Goal: Feedback & Contribution: Submit feedback/report problem

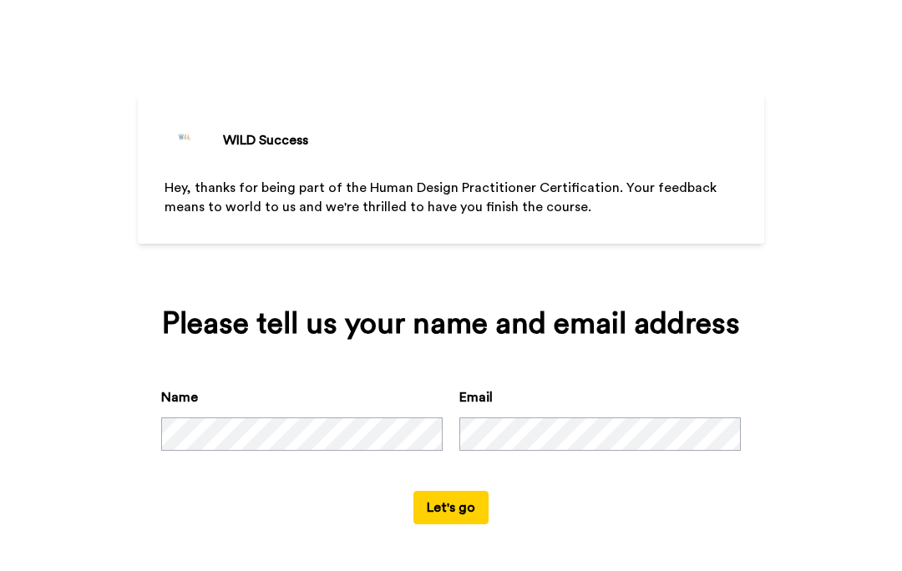
scroll to position [45, 0]
click at [452, 510] on button "Let's go" at bounding box center [451, 507] width 75 height 33
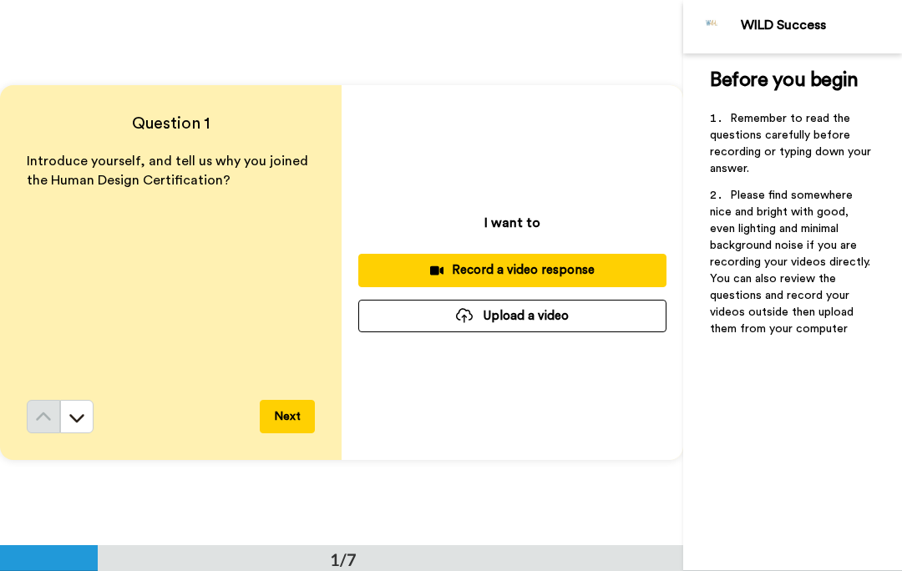
click at [279, 422] on button "Next" at bounding box center [287, 416] width 55 height 33
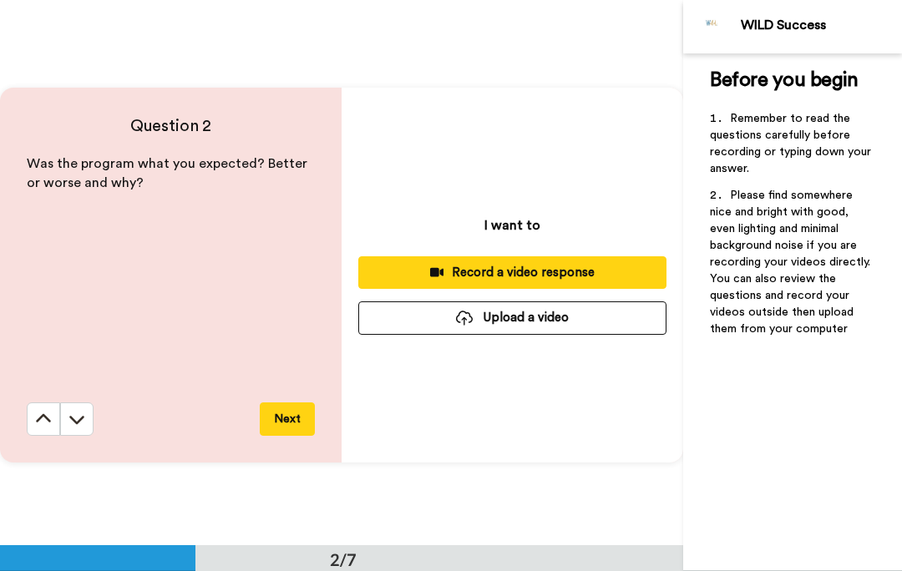
scroll to position [546, 0]
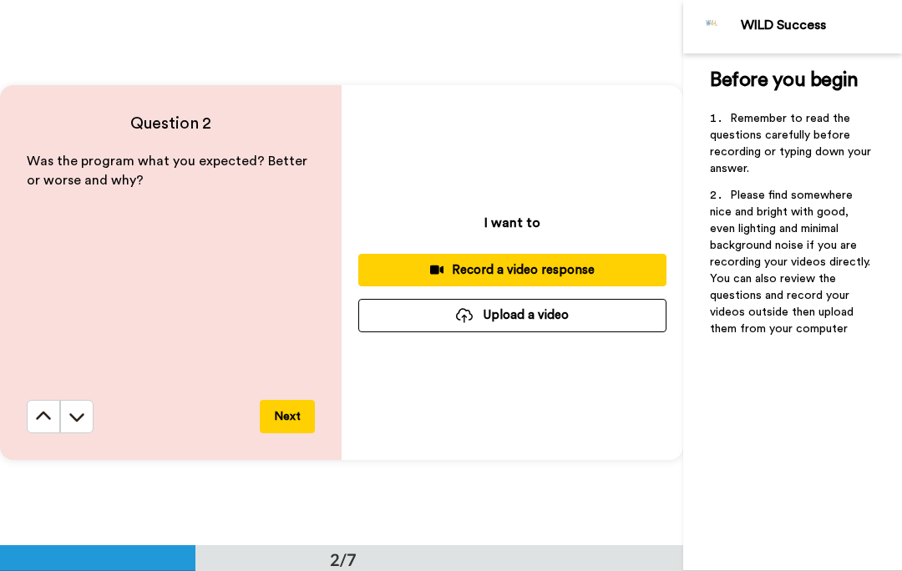
click at [281, 420] on button "Next" at bounding box center [287, 416] width 55 height 33
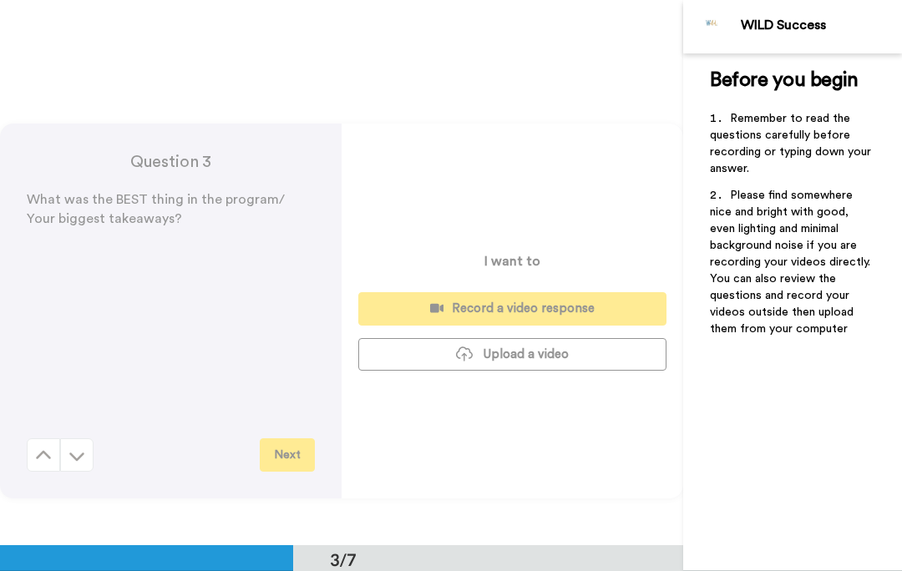
scroll to position [1092, 0]
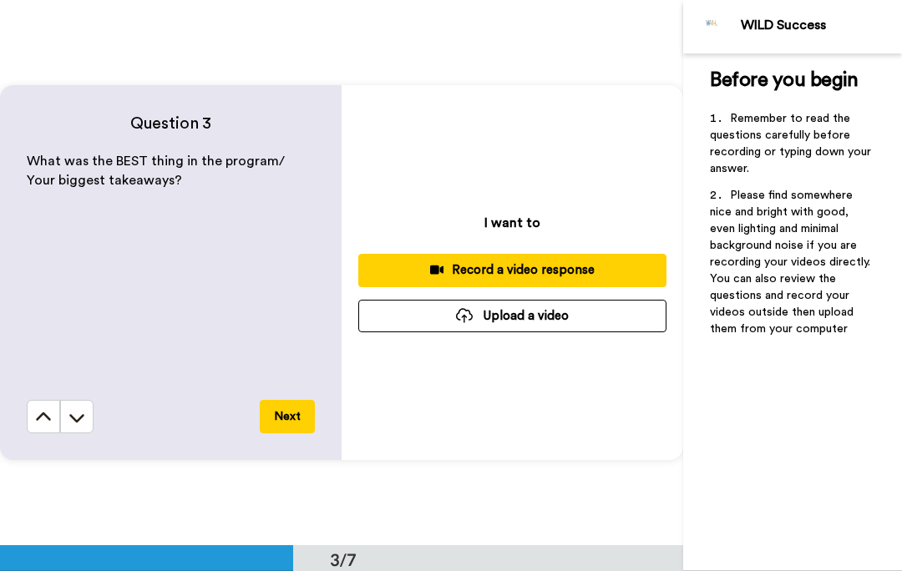
click at [298, 424] on button "Next" at bounding box center [287, 416] width 55 height 33
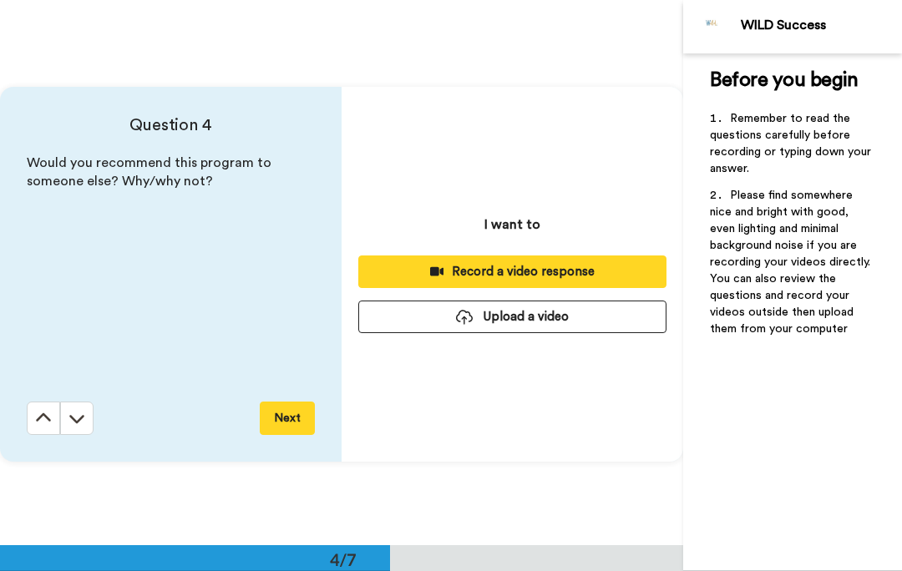
scroll to position [1638, 0]
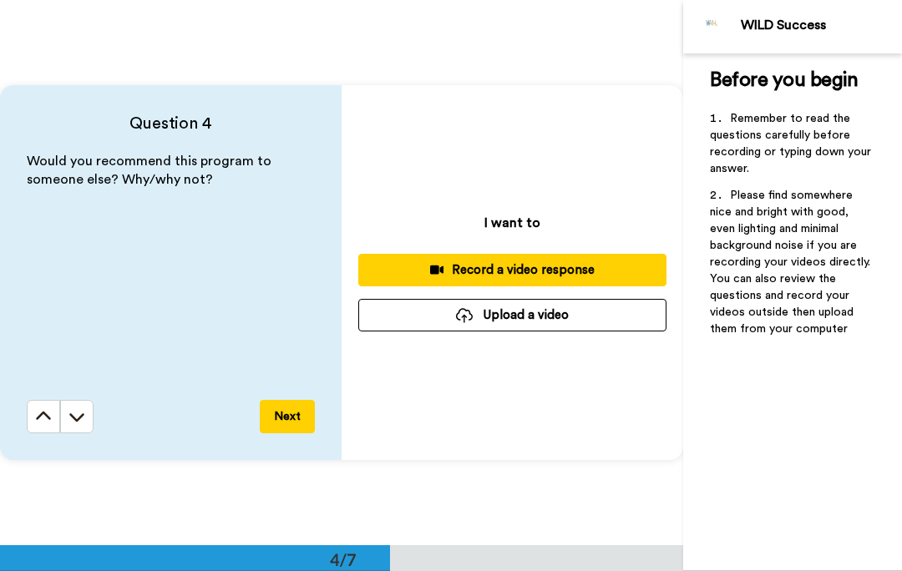
click at [292, 408] on button "Next" at bounding box center [287, 416] width 55 height 33
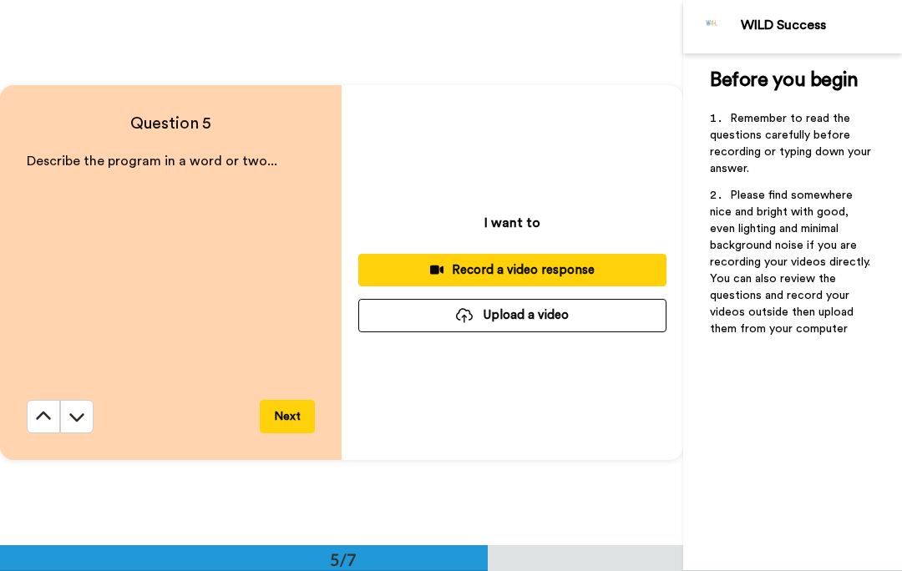
scroll to position [2184, 0]
click at [45, 417] on icon at bounding box center [43, 417] width 17 height 17
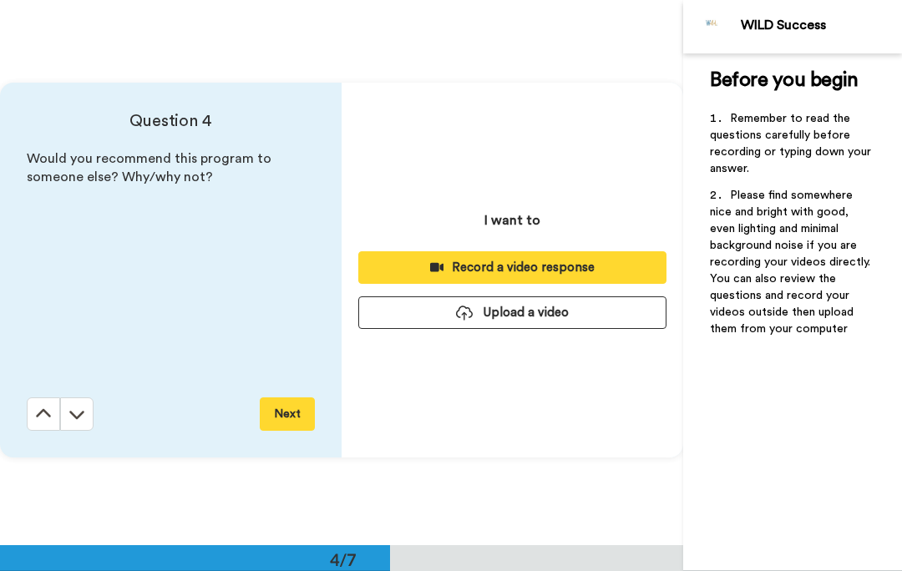
scroll to position [1638, 0]
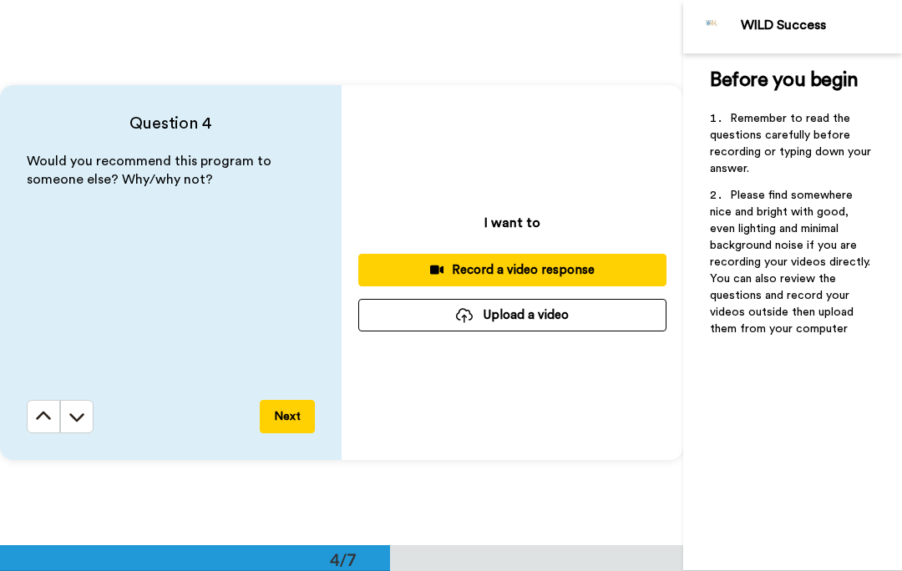
click at [87, 420] on button at bounding box center [76, 416] width 33 height 33
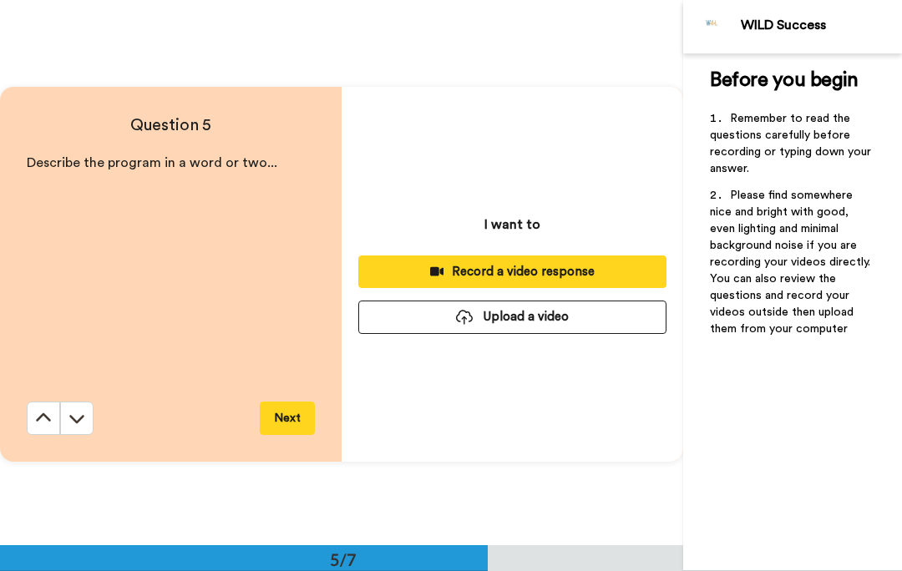
scroll to position [2184, 0]
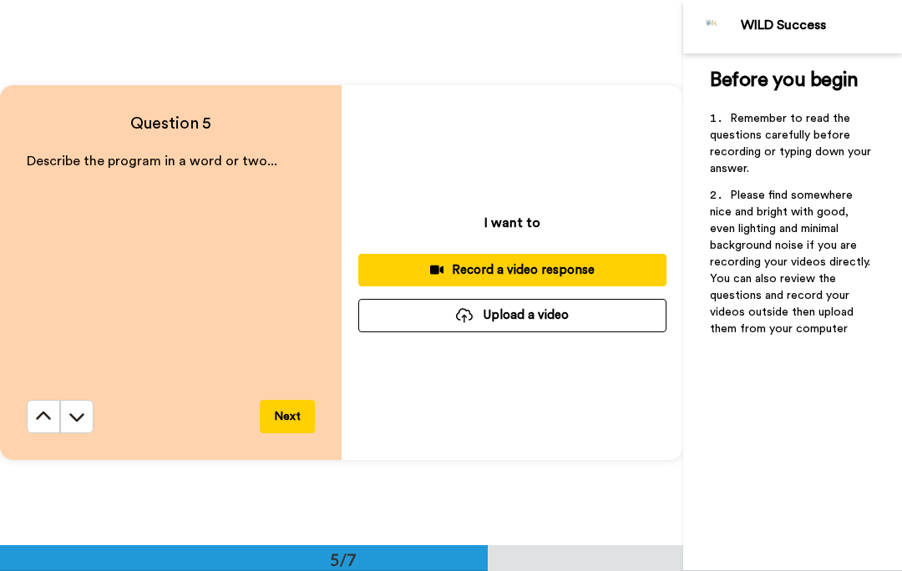
click at [85, 424] on button at bounding box center [76, 416] width 33 height 33
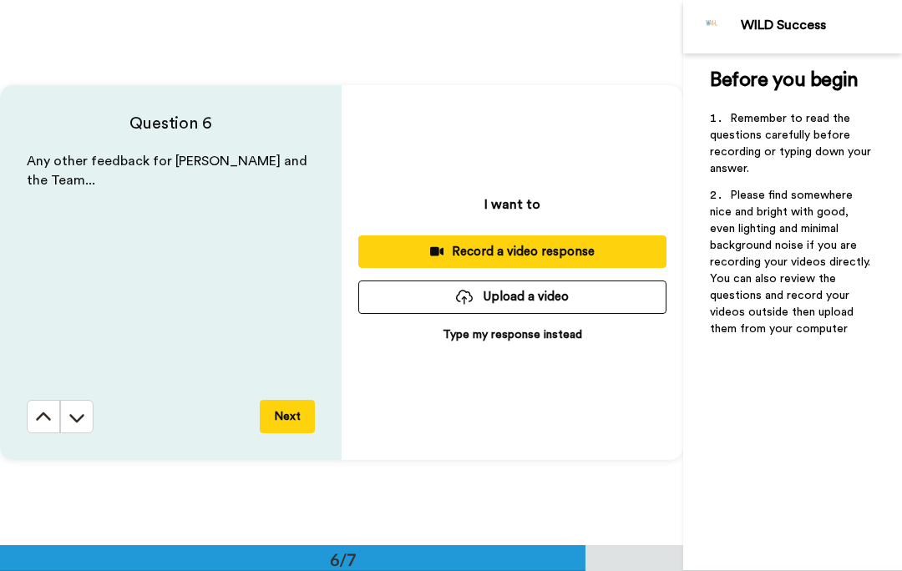
scroll to position [2730, 0]
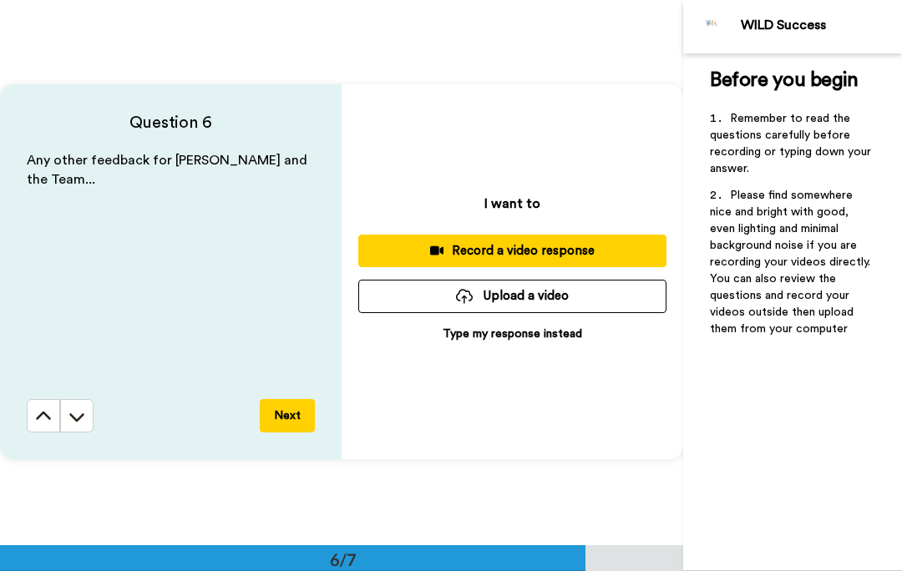
click at [298, 426] on button "Next" at bounding box center [287, 415] width 55 height 33
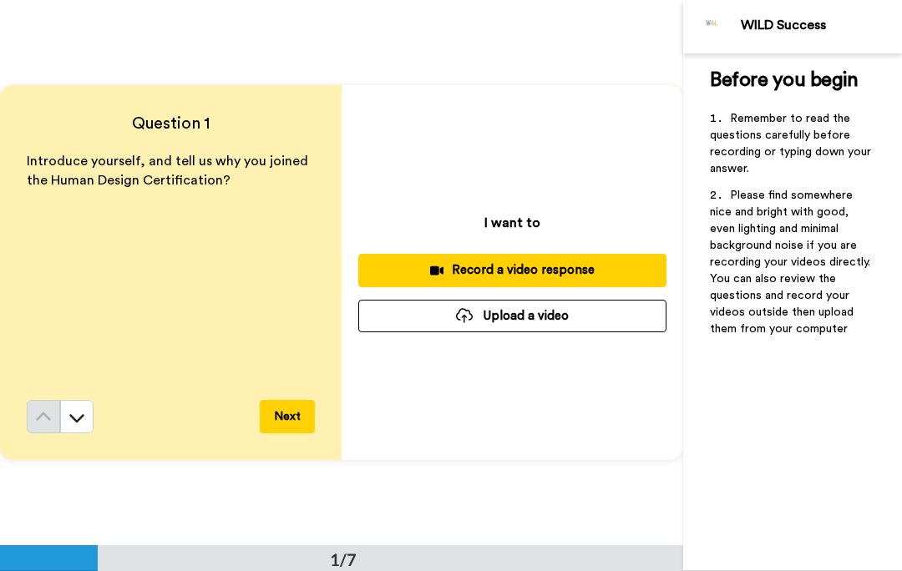
scroll to position [0, 0]
click at [85, 423] on button at bounding box center [76, 416] width 33 height 33
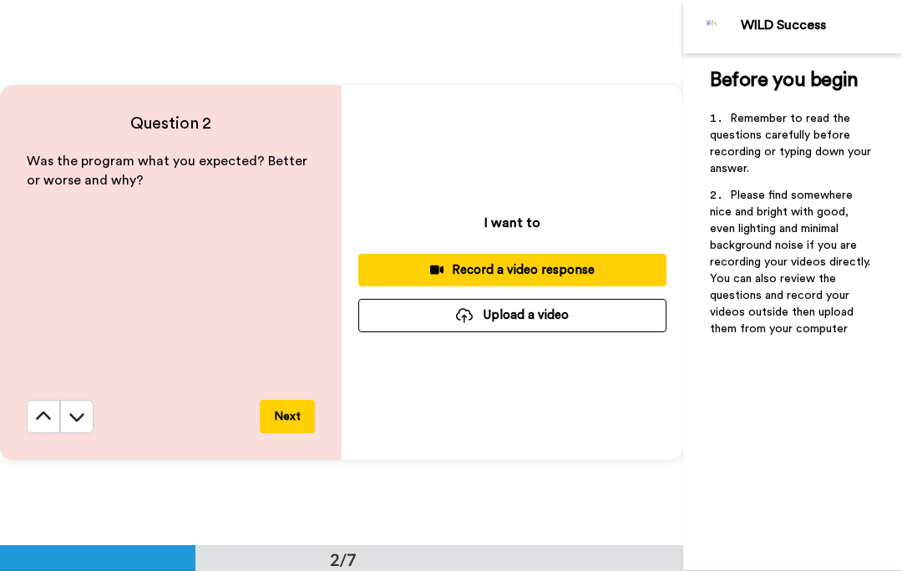
click at [82, 415] on icon at bounding box center [76, 418] width 15 height 8
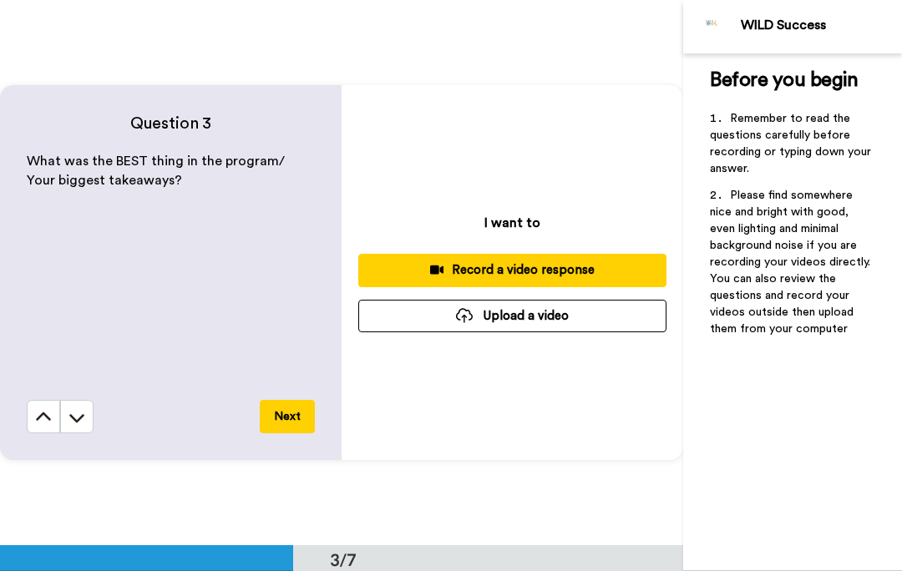
click at [82, 414] on icon at bounding box center [77, 417] width 17 height 17
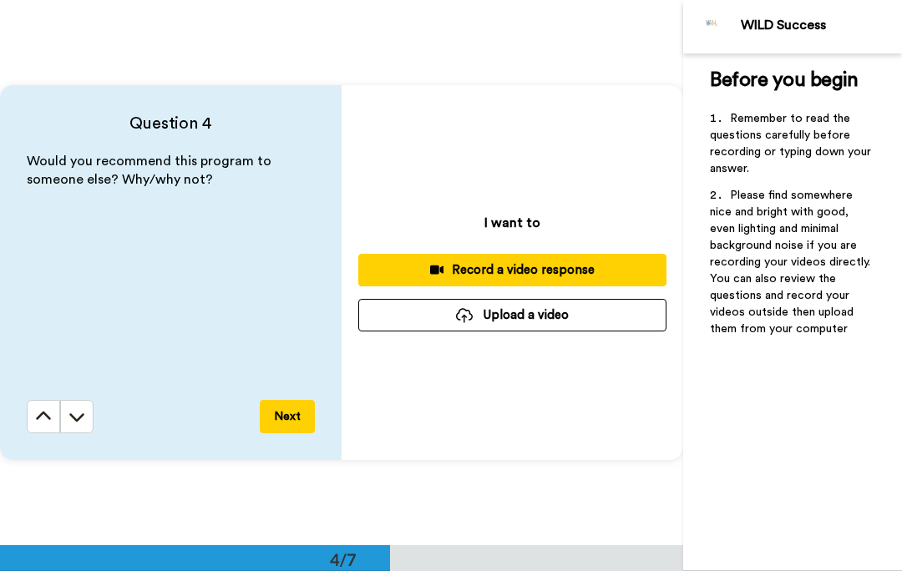
click at [80, 417] on icon at bounding box center [76, 418] width 15 height 8
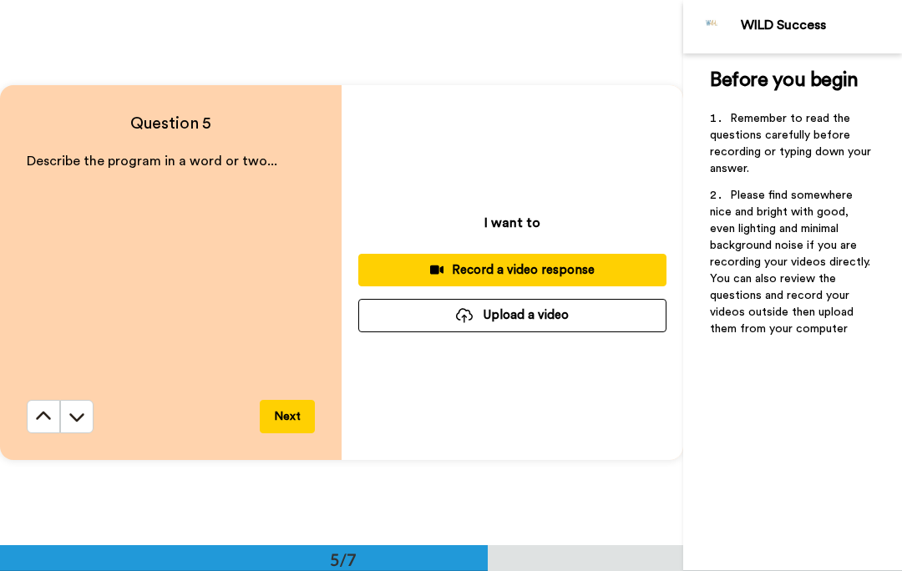
click at [82, 417] on icon at bounding box center [76, 418] width 15 height 8
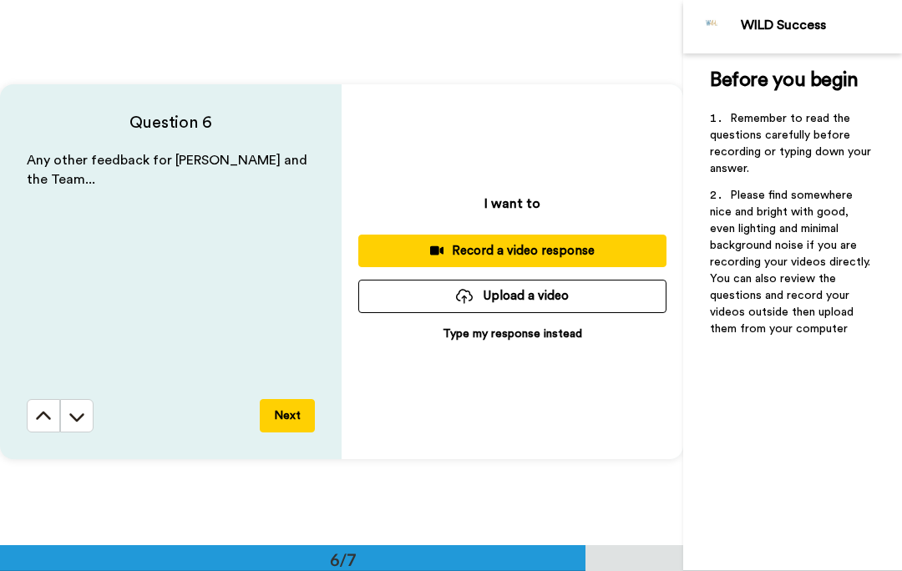
click at [79, 415] on icon at bounding box center [77, 417] width 17 height 17
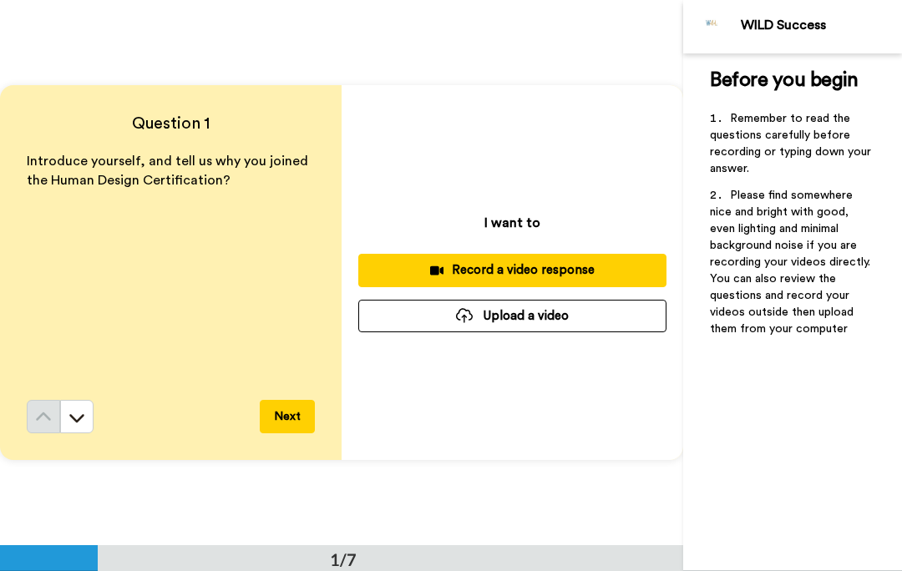
click at [588, 265] on div "Record a video response" at bounding box center [513, 270] width 282 height 18
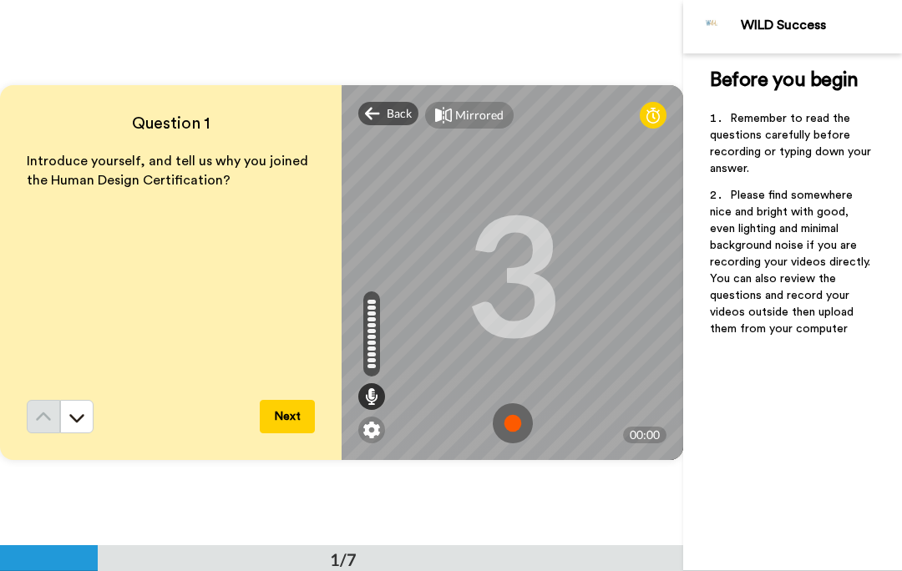
click at [510, 419] on img at bounding box center [513, 424] width 40 height 40
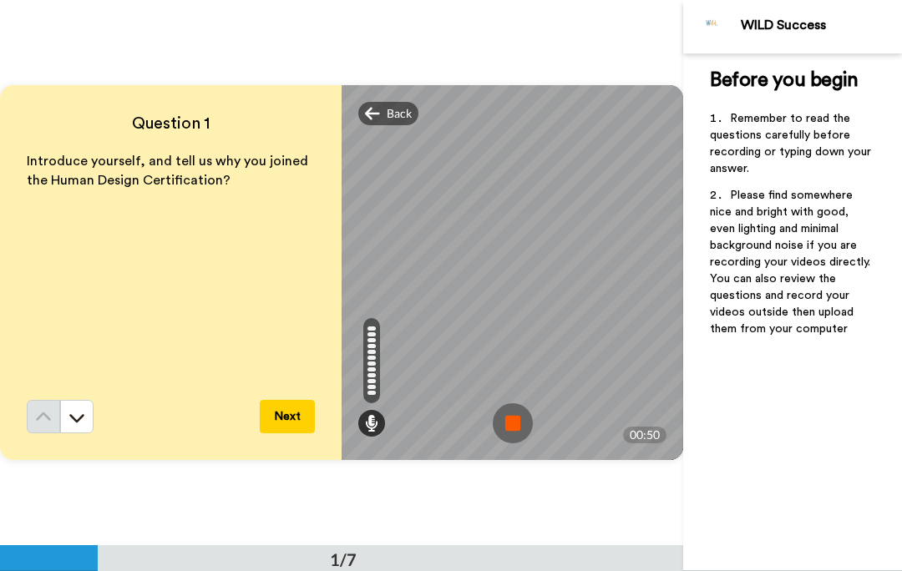
click at [509, 421] on img at bounding box center [513, 424] width 40 height 40
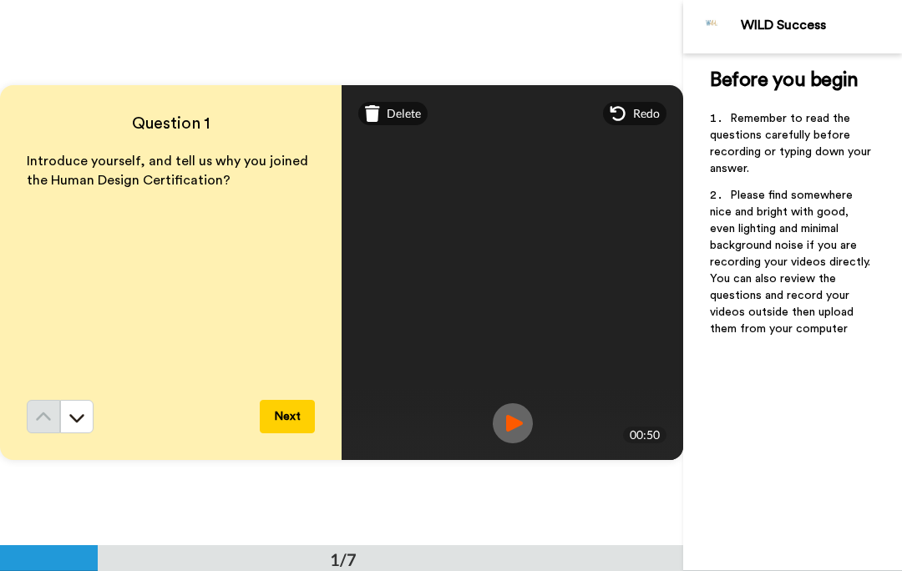
click at [505, 429] on img at bounding box center [513, 424] width 40 height 40
click at [284, 418] on button "Next" at bounding box center [287, 416] width 55 height 33
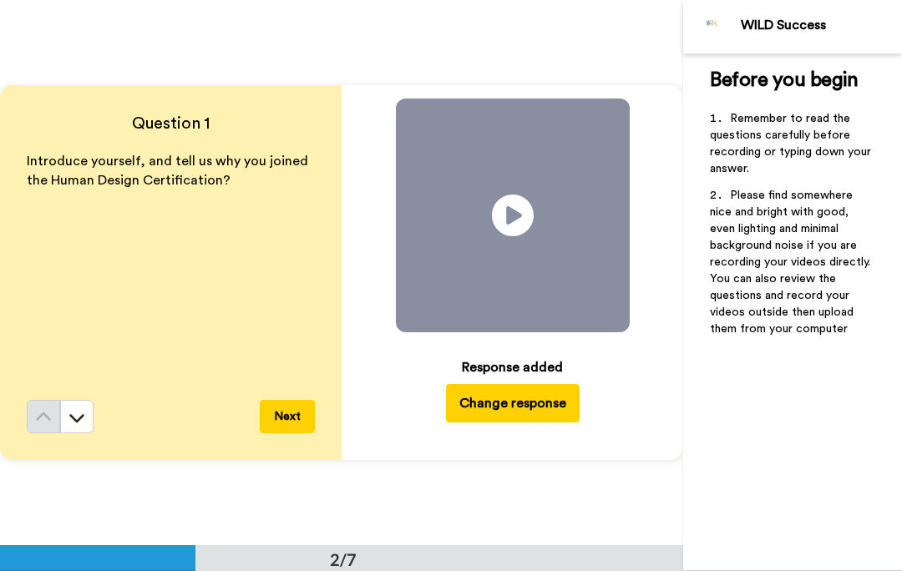
scroll to position [546, 0]
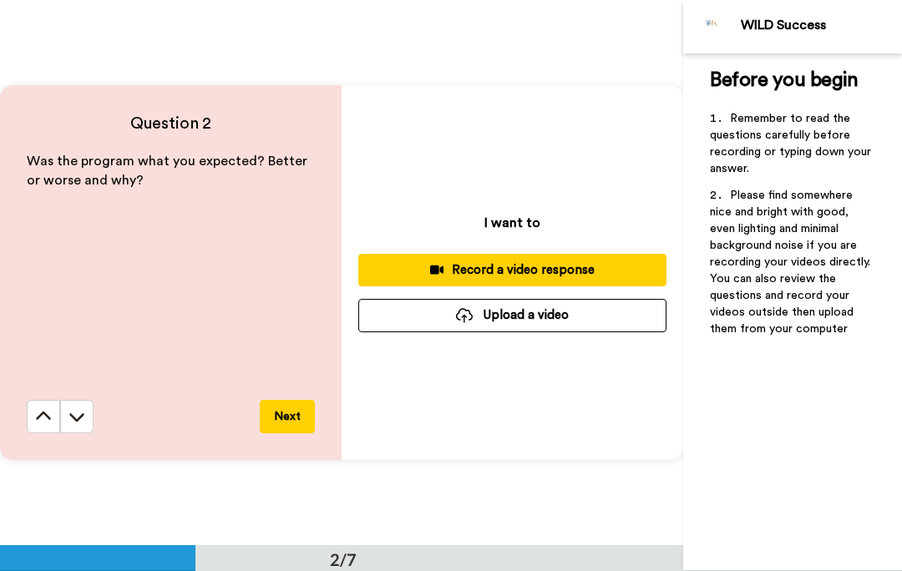
click at [280, 422] on button "Next" at bounding box center [287, 416] width 55 height 33
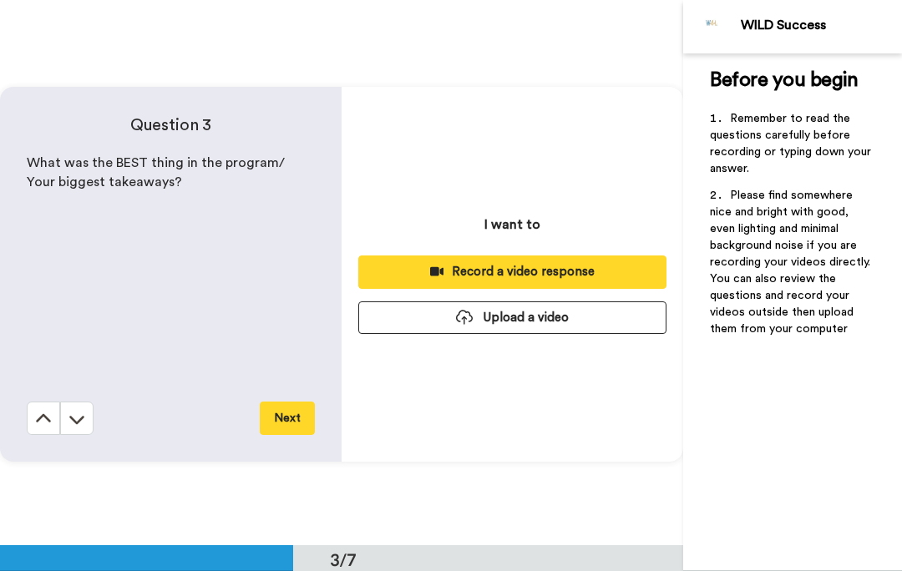
scroll to position [1092, 0]
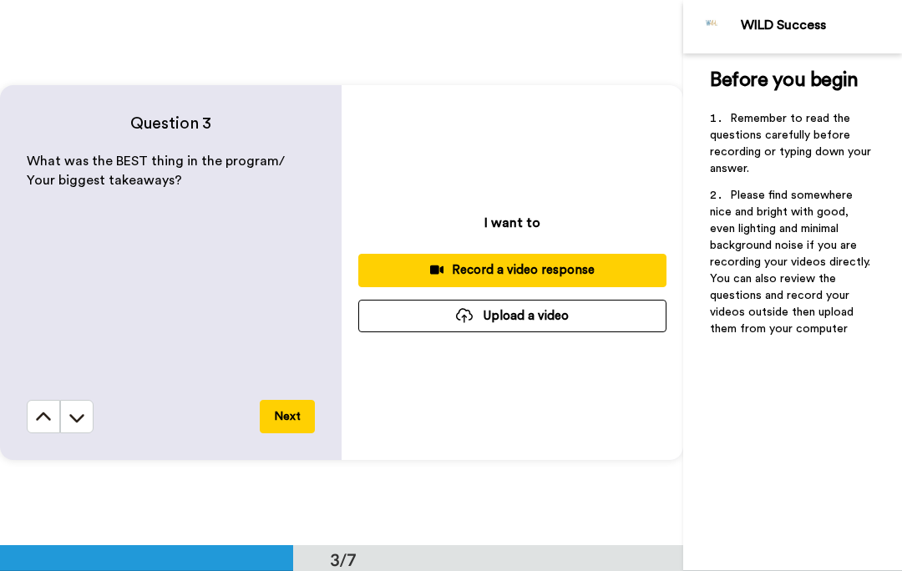
click at [285, 421] on button "Next" at bounding box center [287, 416] width 55 height 33
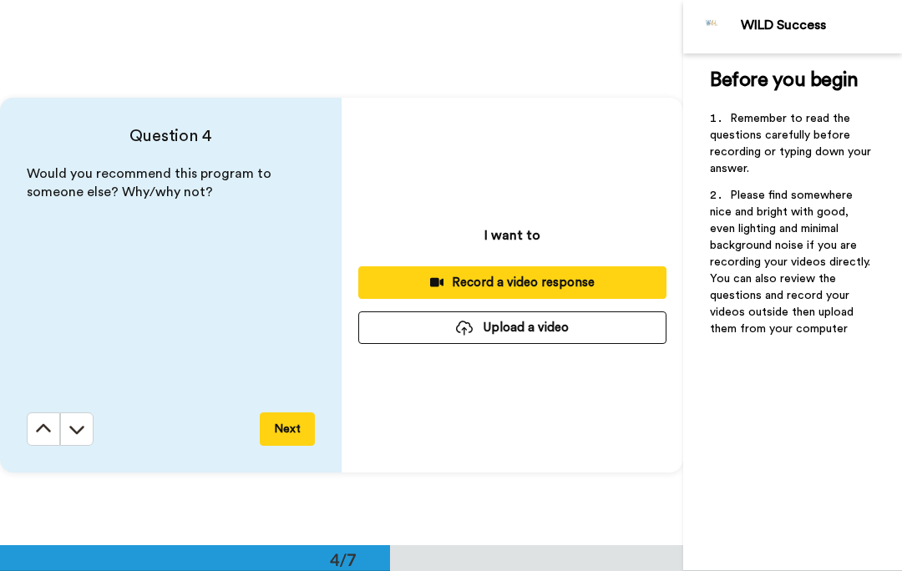
scroll to position [1638, 0]
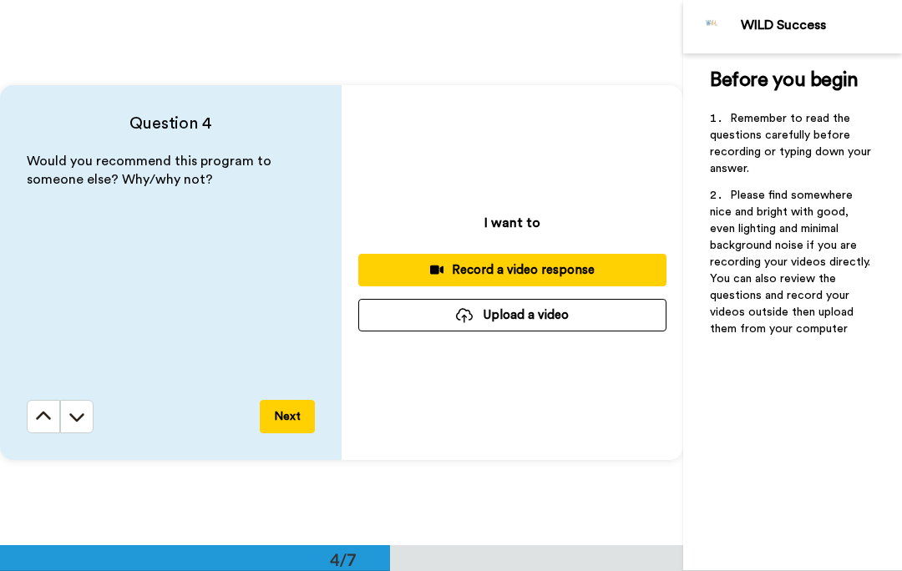
click at [289, 420] on button "Next" at bounding box center [287, 416] width 55 height 33
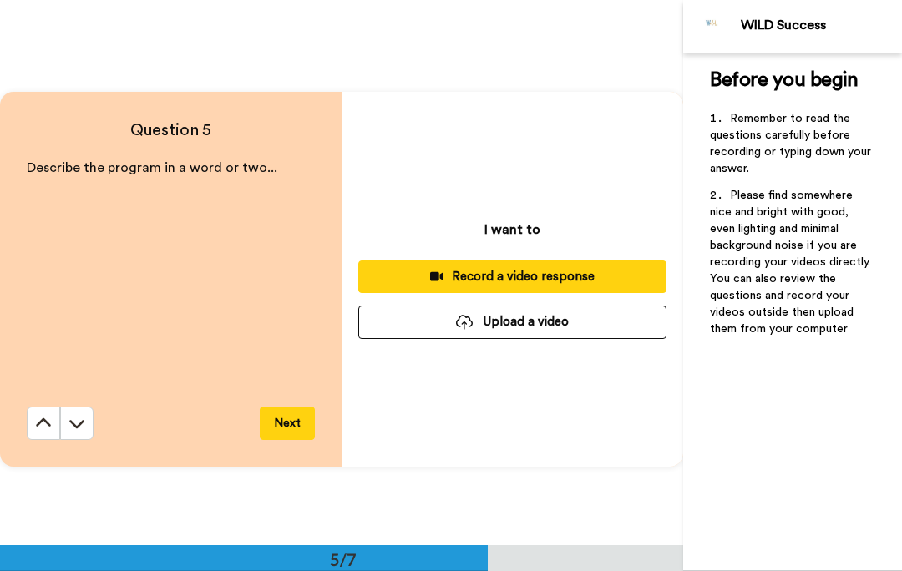
scroll to position [2184, 0]
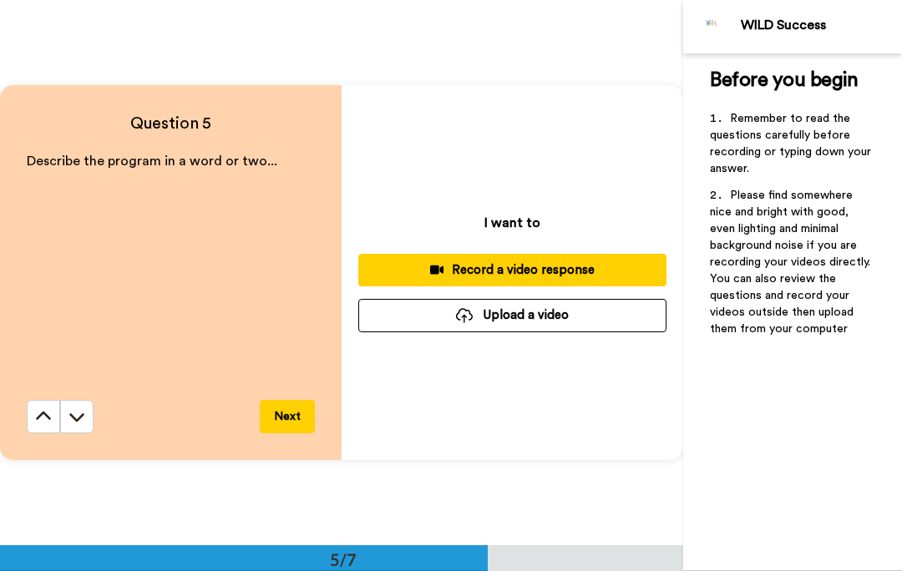
click at [287, 409] on button "Next" at bounding box center [287, 416] width 55 height 33
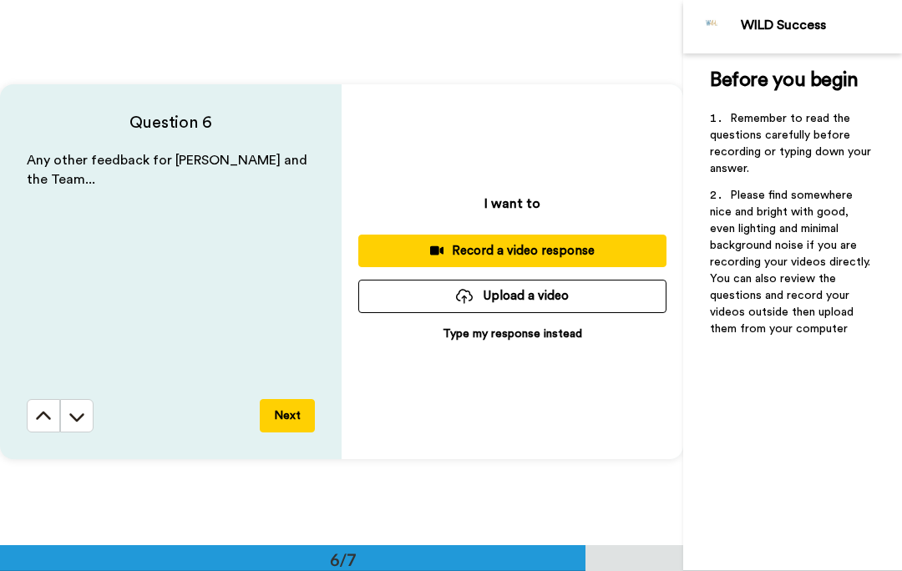
click at [285, 414] on button "Next" at bounding box center [287, 415] width 55 height 33
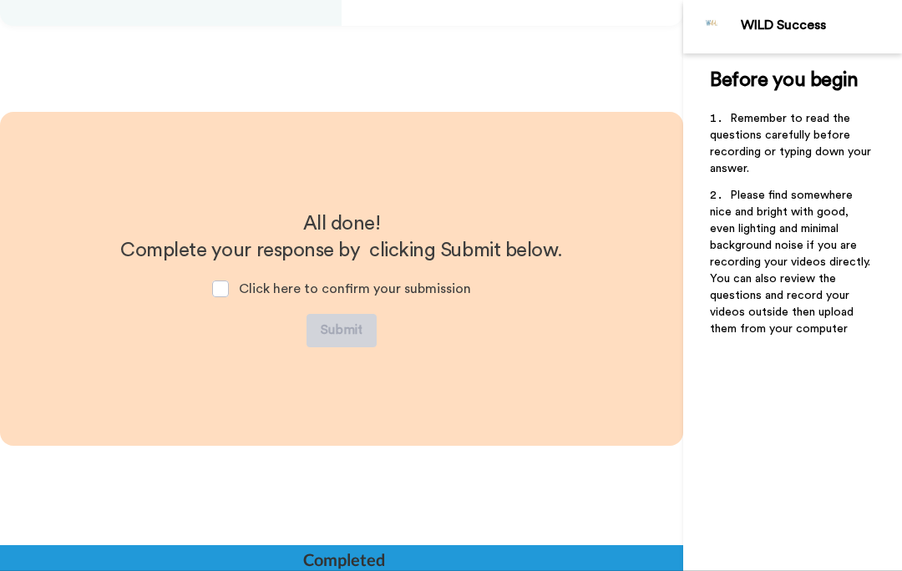
scroll to position [3170, 0]
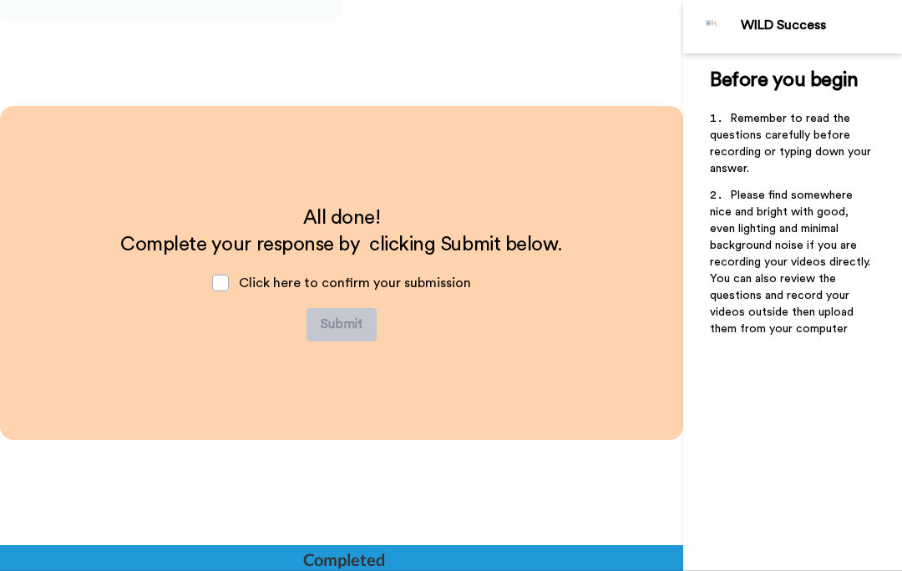
click at [224, 286] on span at bounding box center [220, 283] width 17 height 17
click at [346, 323] on button "Submit" at bounding box center [342, 324] width 70 height 33
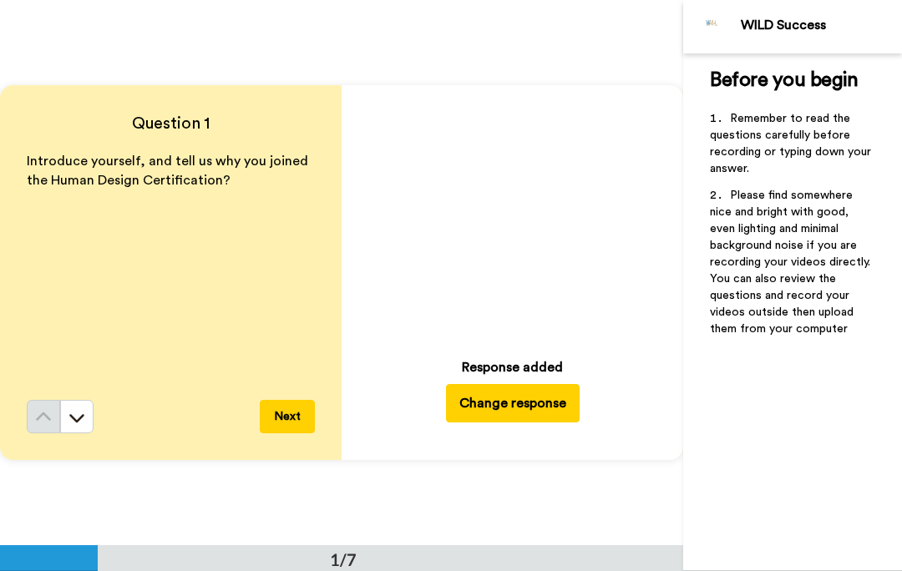
click at [284, 422] on button "Next" at bounding box center [287, 416] width 55 height 33
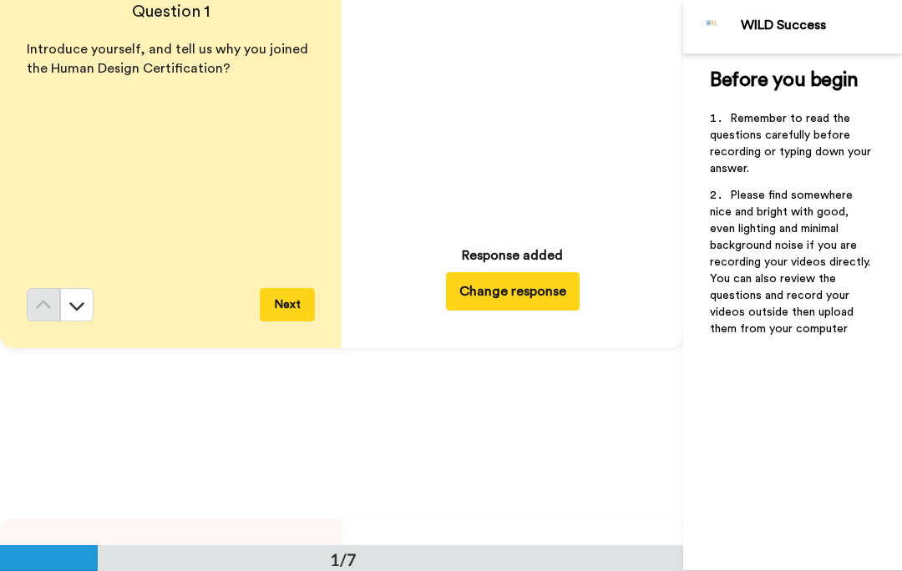
scroll to position [83, 0]
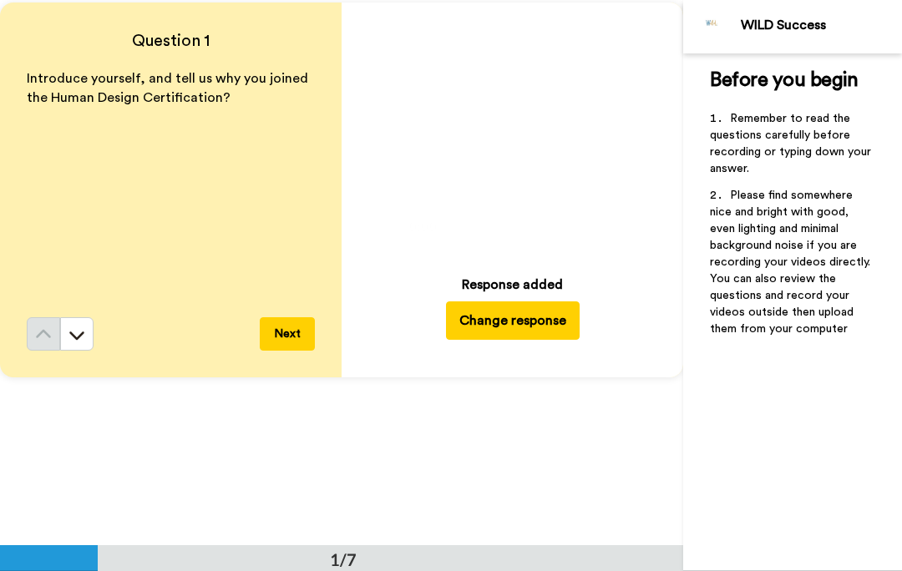
click at [498, 319] on button "Change response" at bounding box center [513, 321] width 134 height 38
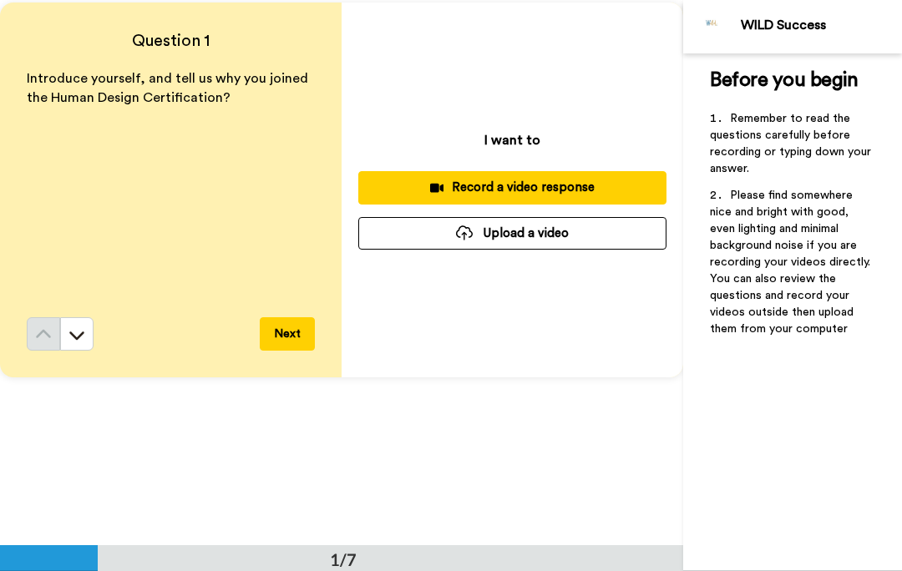
click at [539, 188] on div "Record a video response" at bounding box center [513, 188] width 282 height 18
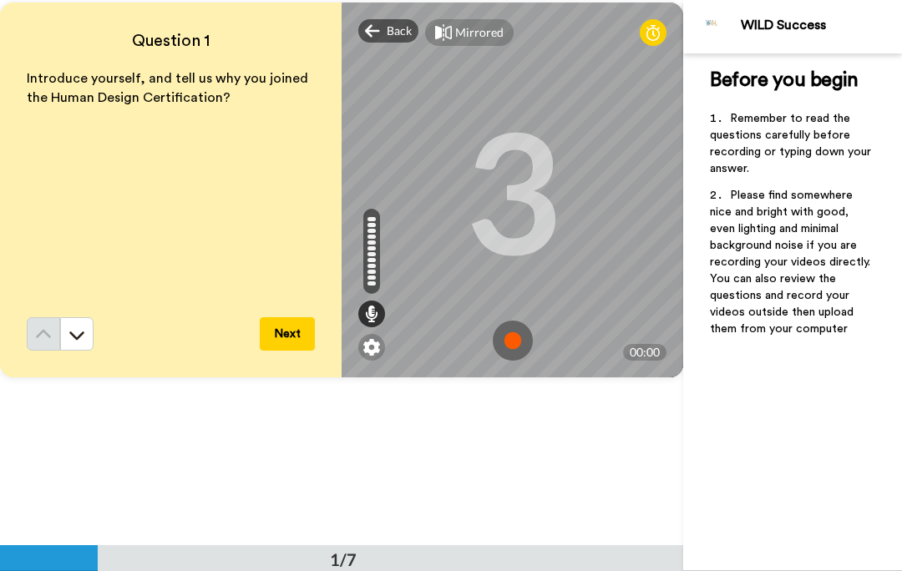
click at [512, 338] on img at bounding box center [513, 341] width 40 height 40
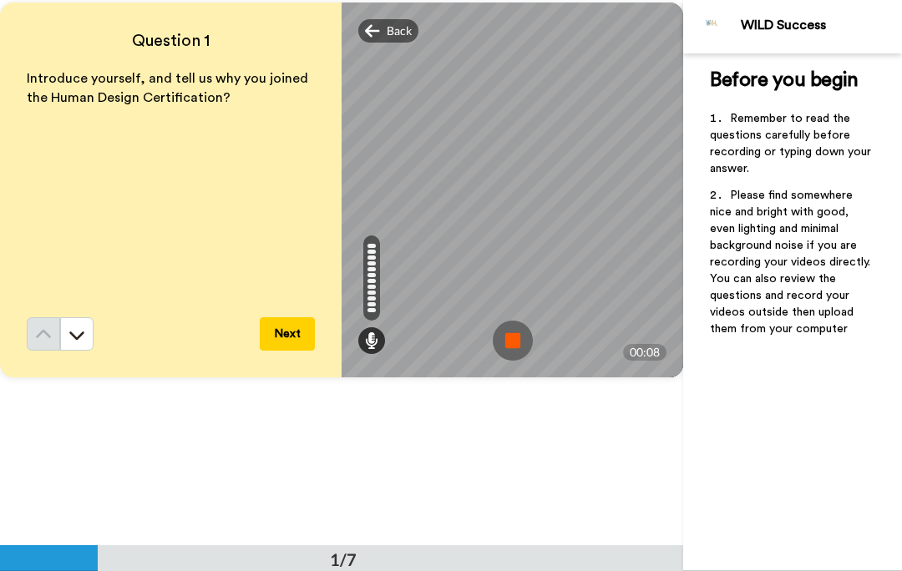
click at [282, 337] on button "Next" at bounding box center [287, 333] width 55 height 33
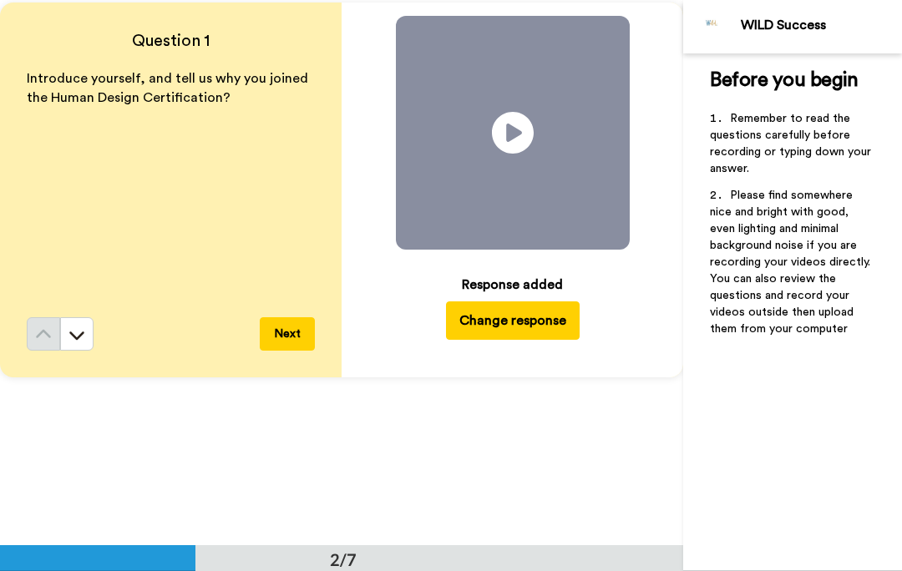
scroll to position [546, 0]
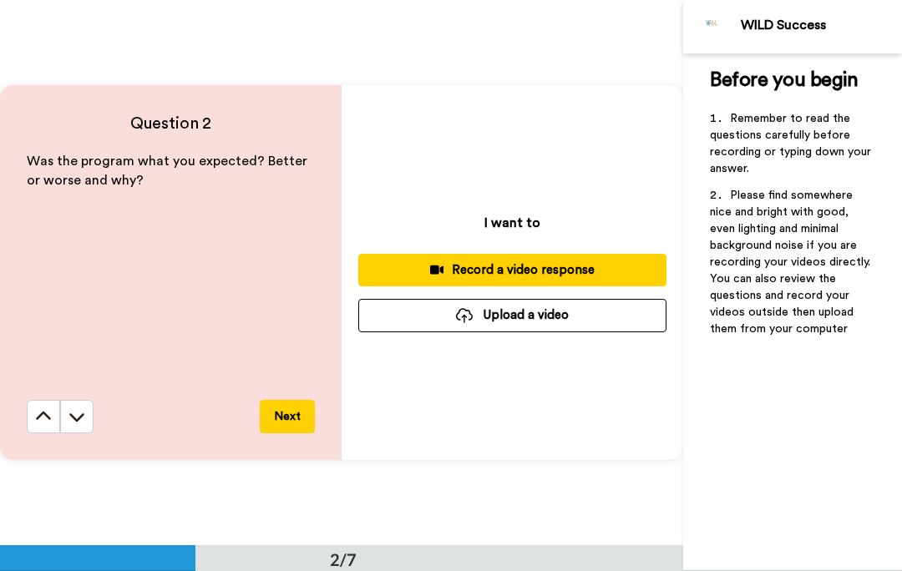
click at [590, 275] on div "Record a video response" at bounding box center [513, 270] width 282 height 18
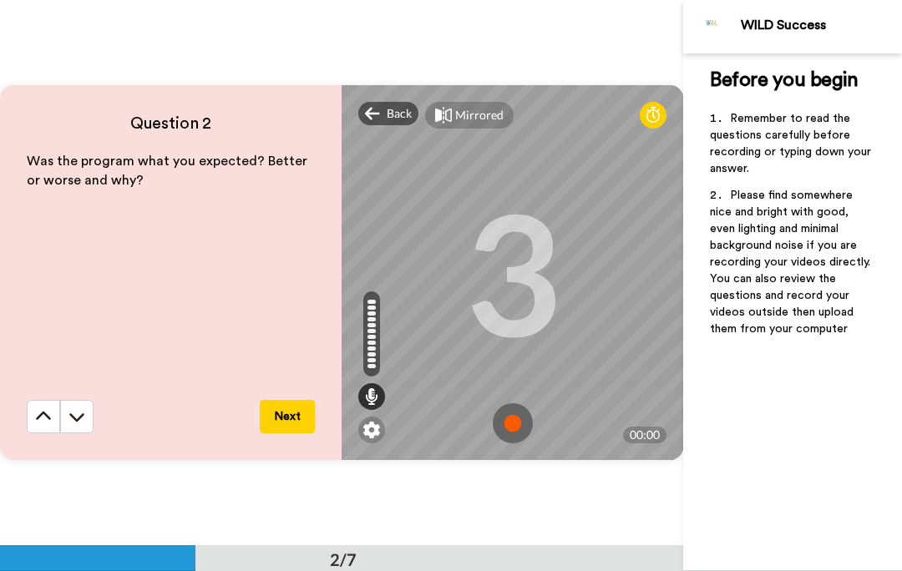
click at [515, 421] on img at bounding box center [513, 424] width 40 height 40
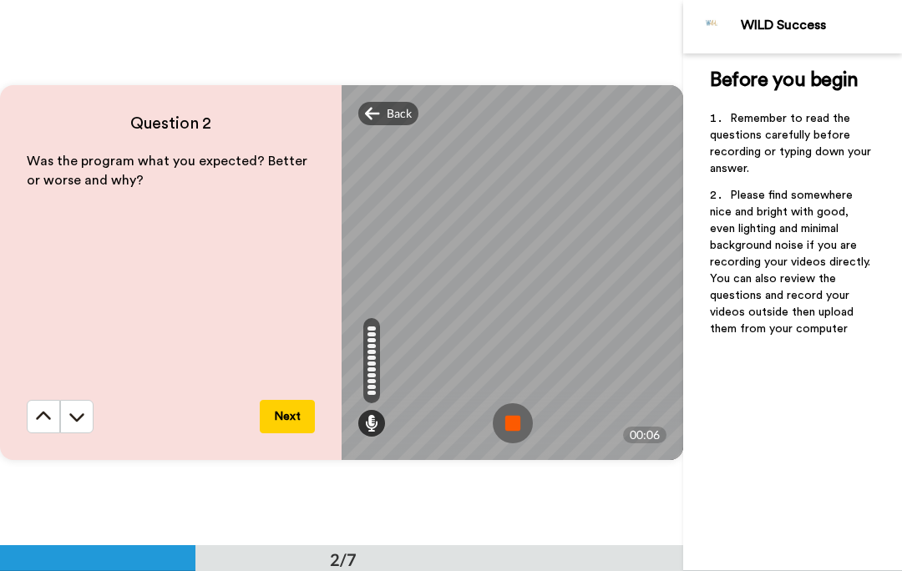
click at [282, 418] on button "Next" at bounding box center [287, 416] width 55 height 33
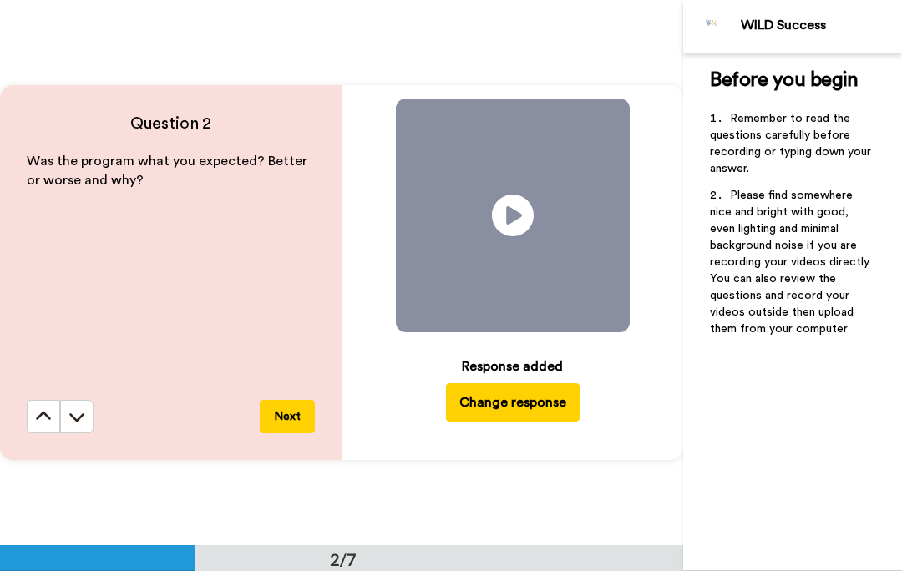
scroll to position [1092, 0]
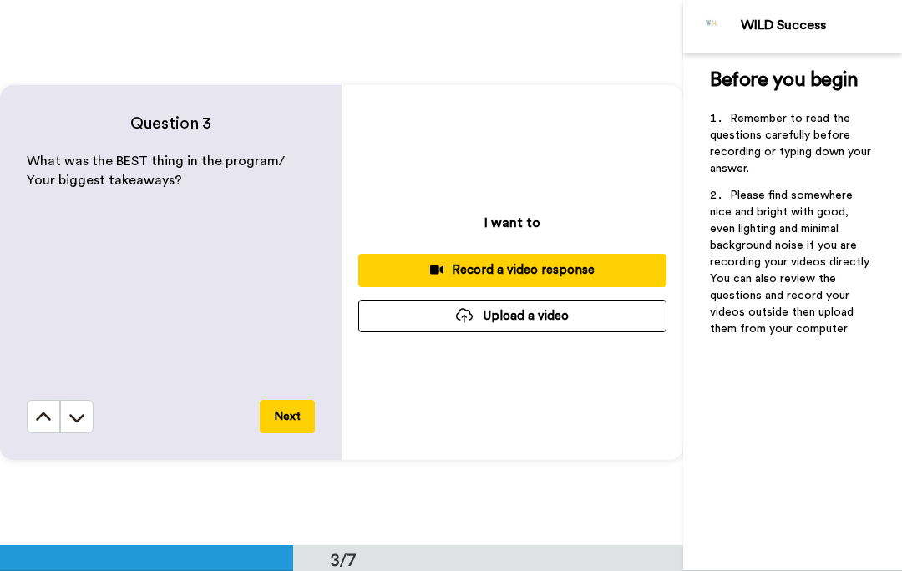
click at [571, 277] on div "Record a video response" at bounding box center [513, 270] width 282 height 18
